Goal: Navigation & Orientation: Find specific page/section

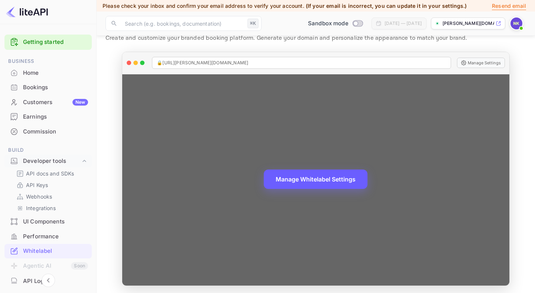
scroll to position [102, 0]
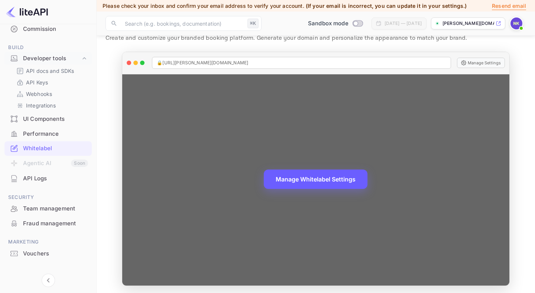
click at [335, 178] on button "Manage Whitelabel Settings" at bounding box center [316, 178] width 104 height 19
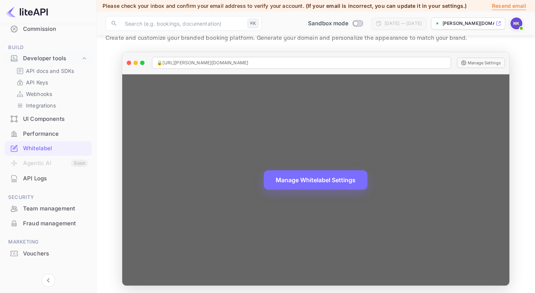
click at [235, 112] on div "Manage Whitelabel Settings" at bounding box center [315, 179] width 386 height 211
click at [188, 57] on div "🔒 [URL][PERSON_NAME][DOMAIN_NAME]" at bounding box center [301, 63] width 298 height 12
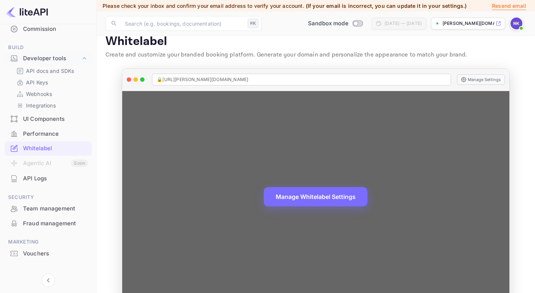
scroll to position [0, 0]
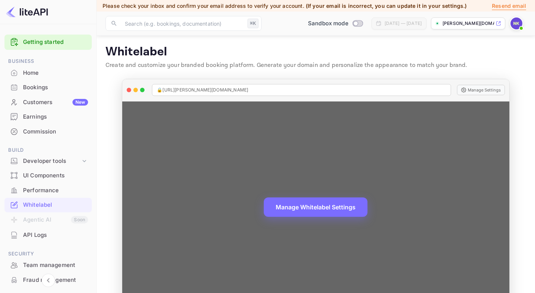
scroll to position [29, 0]
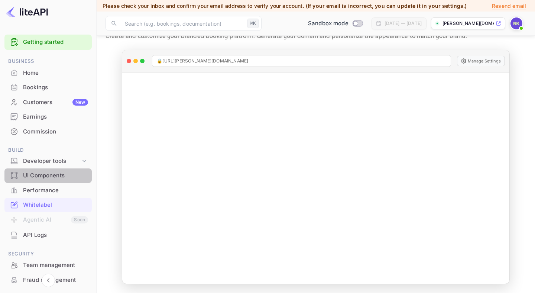
click at [62, 174] on div "UI Components" at bounding box center [55, 175] width 65 height 9
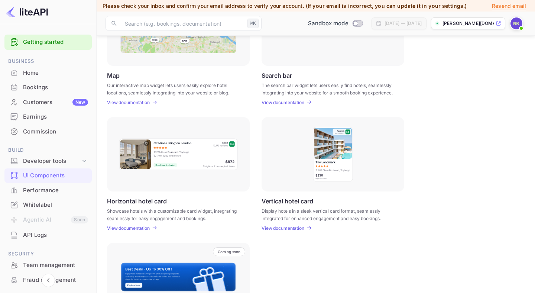
scroll to position [147, 0]
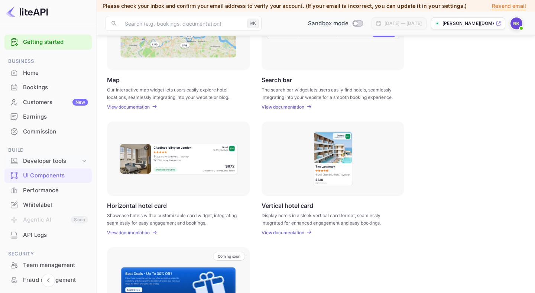
click at [65, 159] on div "Developer tools" at bounding box center [52, 161] width 58 height 9
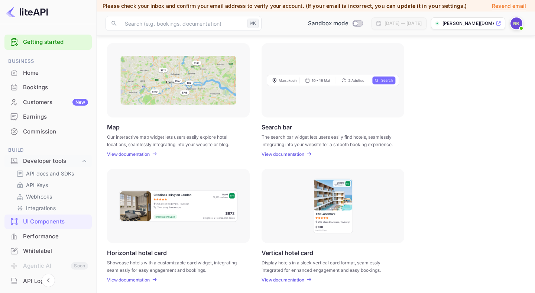
scroll to position [99, 0]
click at [287, 154] on p "View documentation" at bounding box center [282, 155] width 43 height 6
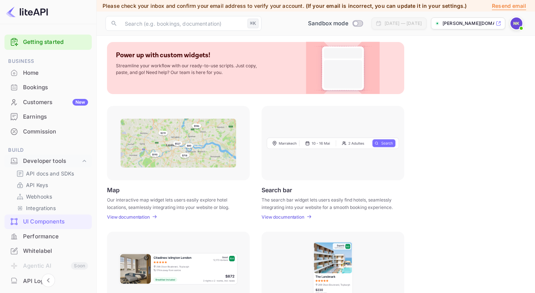
scroll to position [0, 0]
